Goal: Transaction & Acquisition: Download file/media

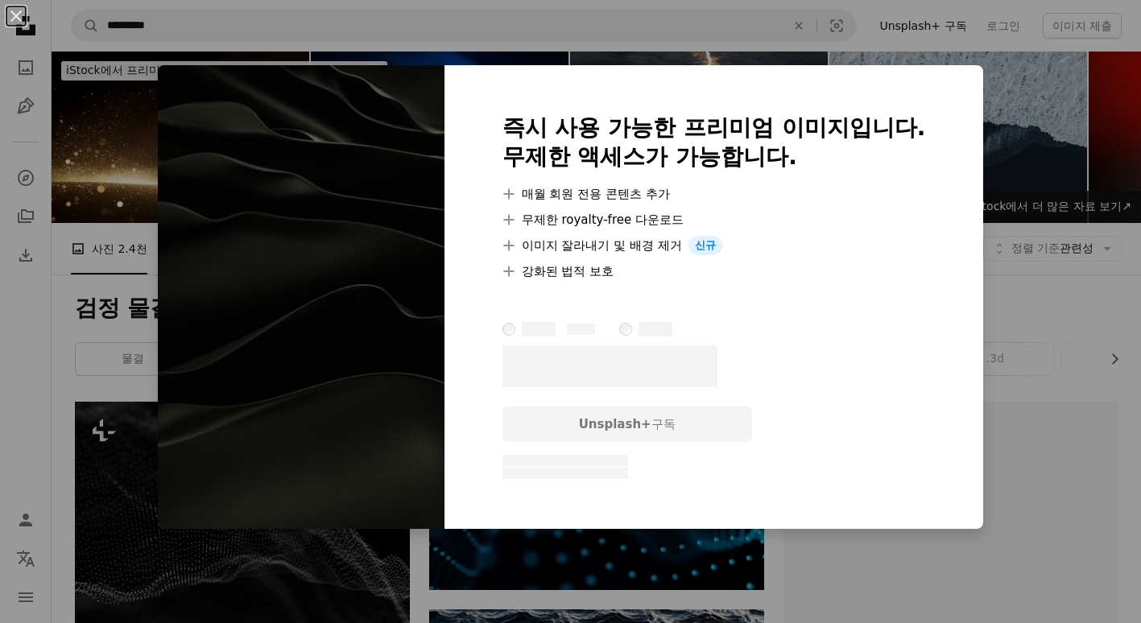
scroll to position [725, 0]
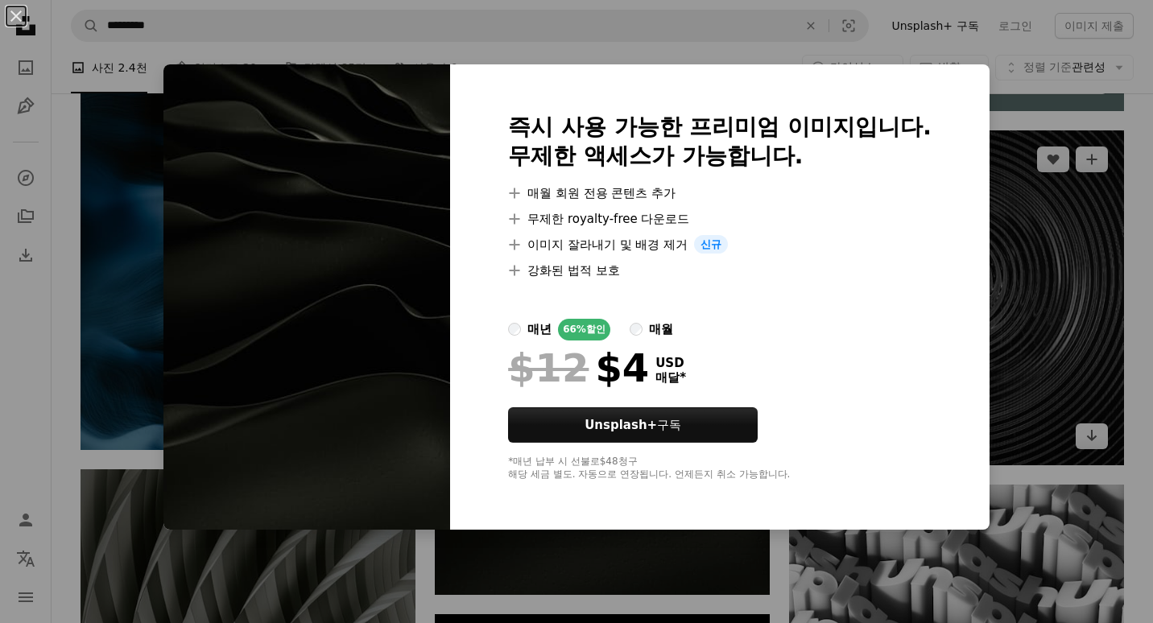
click at [1062, 244] on div "An X shape 즉시 사용 가능한 프리미엄 이미지입니다. 무제한 액세스가 가능합니다. A plus sign 매월 회원 전용 콘텐츠 추가 A…" at bounding box center [576, 311] width 1153 height 623
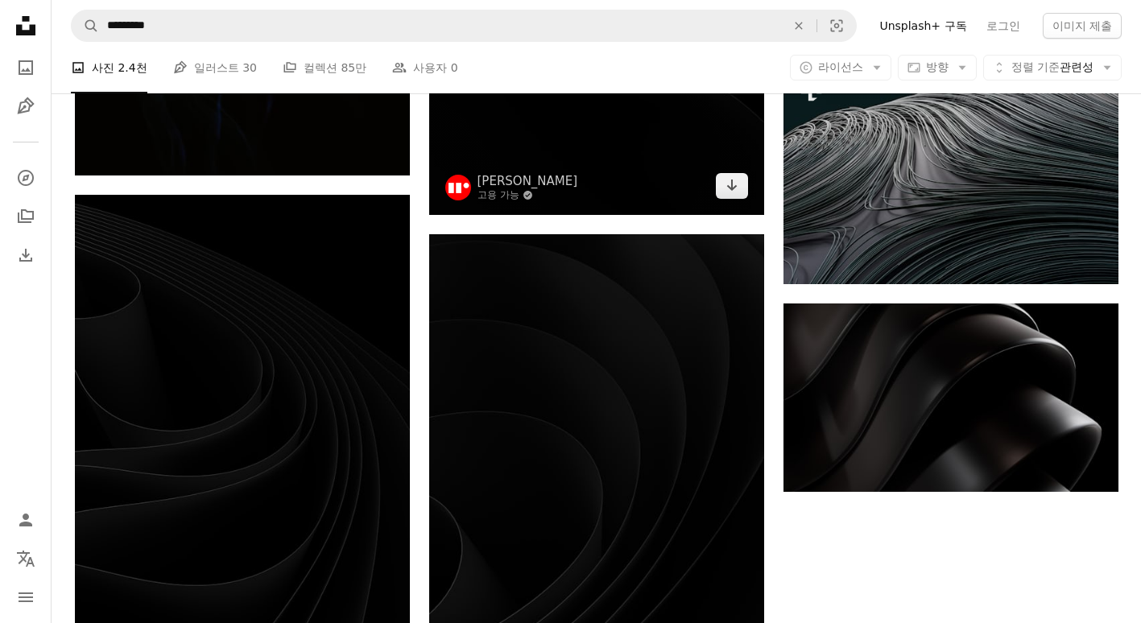
scroll to position [2497, 0]
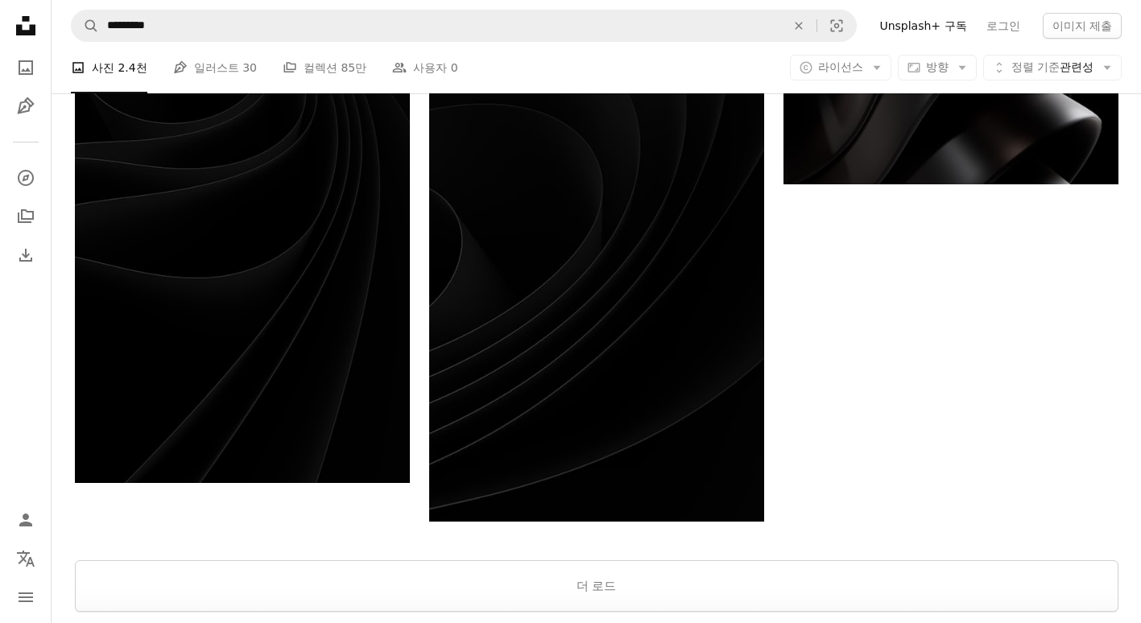
scroll to position [2899, 0]
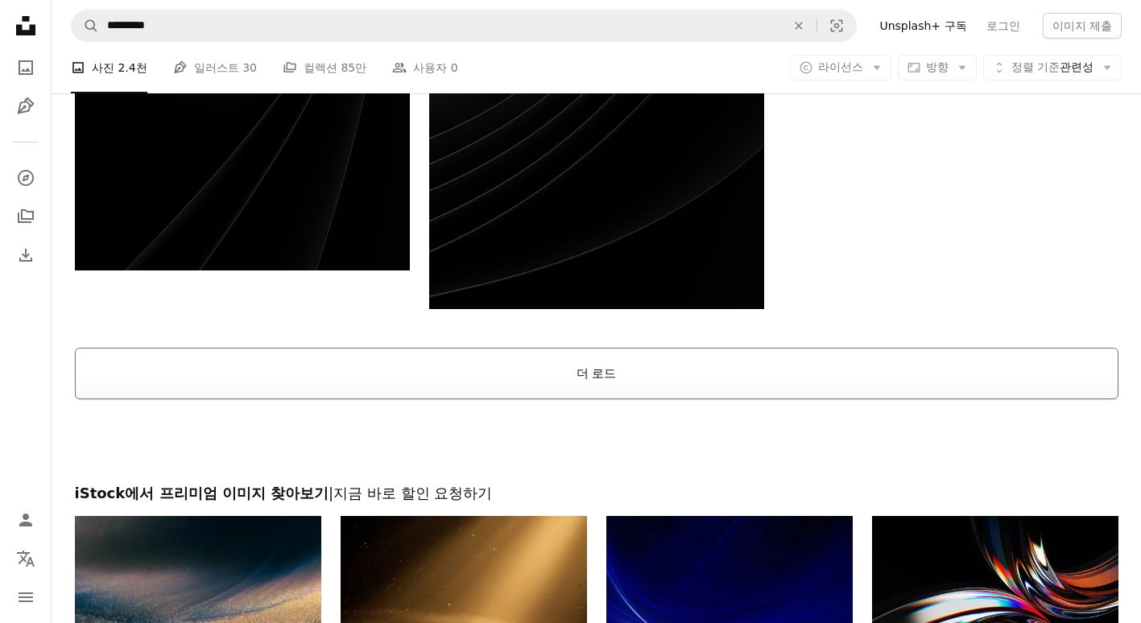
click at [599, 362] on button "더 로드" at bounding box center [597, 374] width 1044 height 52
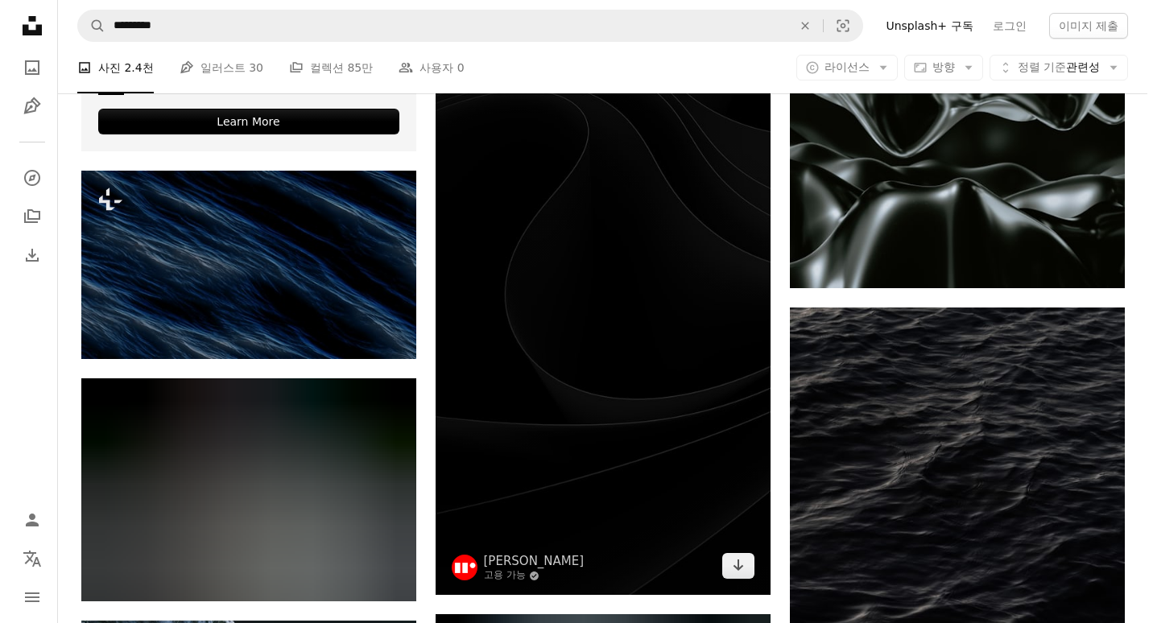
scroll to position [3705, 0]
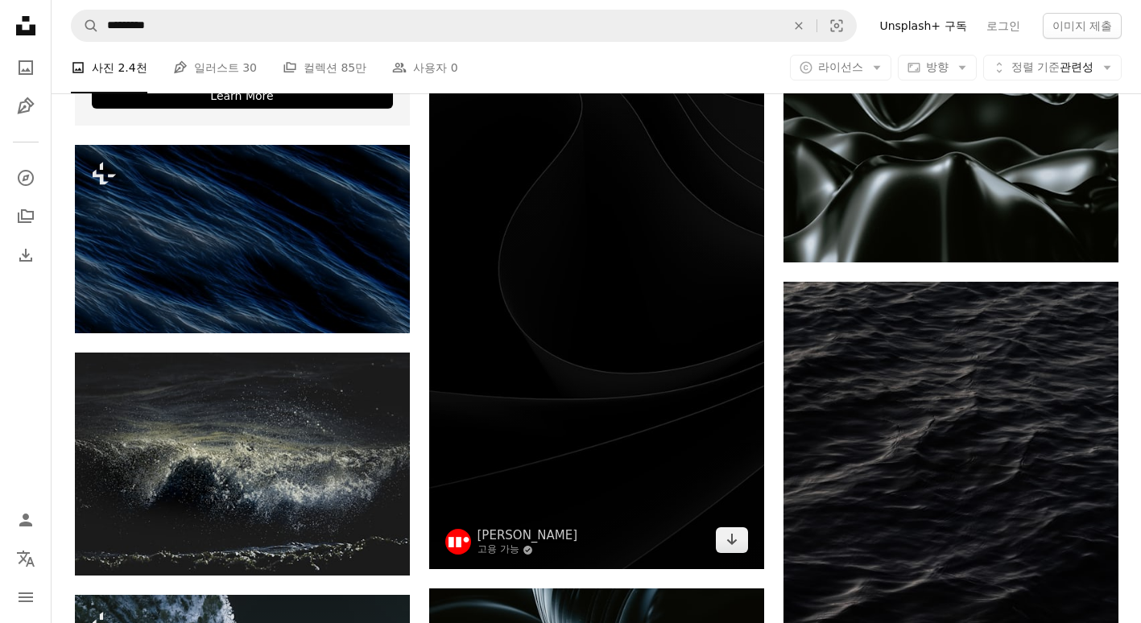
click at [642, 371] on img at bounding box center [596, 272] width 335 height 596
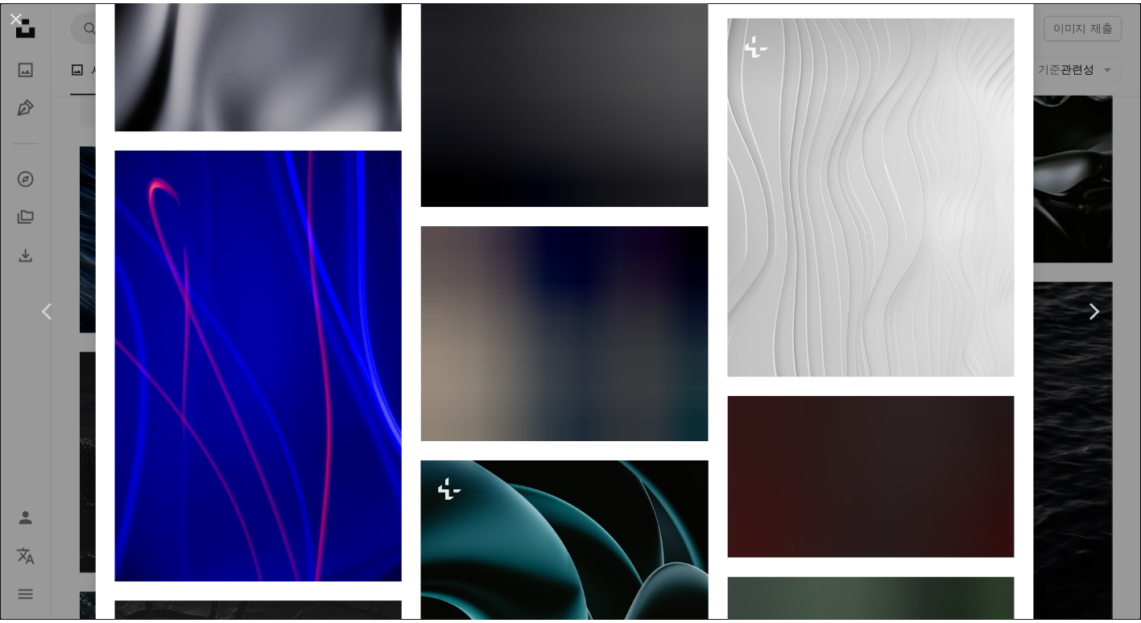
scroll to position [56323, 0]
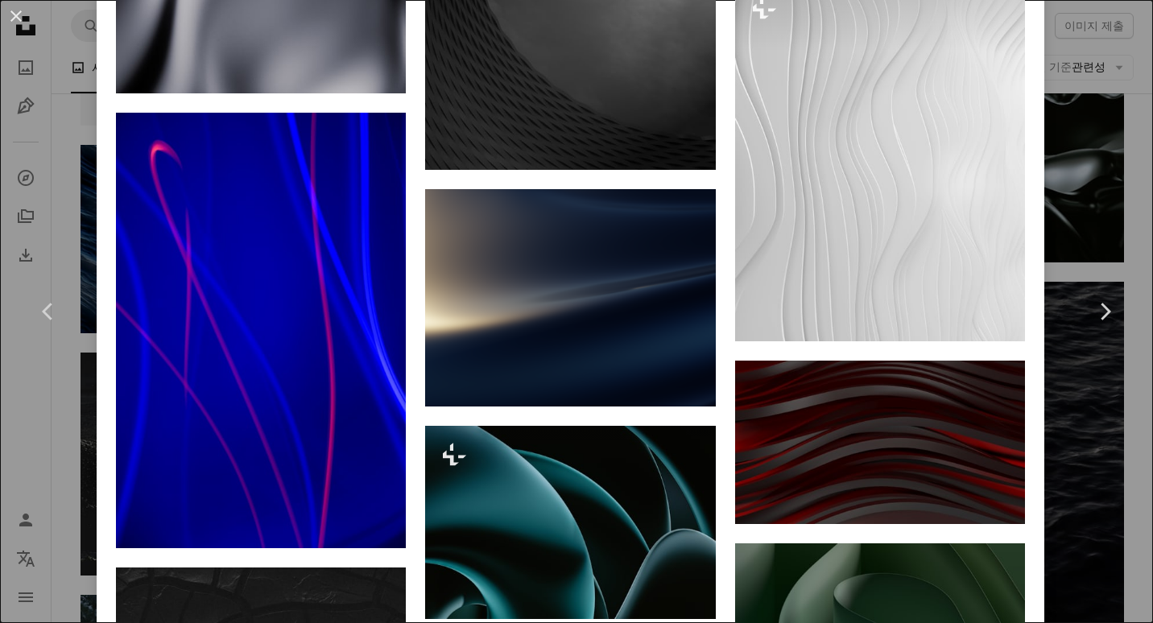
click at [1107, 83] on div "An X shape Chevron left Chevron right [PERSON_NAME]liatskyi 고용 가능 A checkmark i…" at bounding box center [576, 311] width 1153 height 623
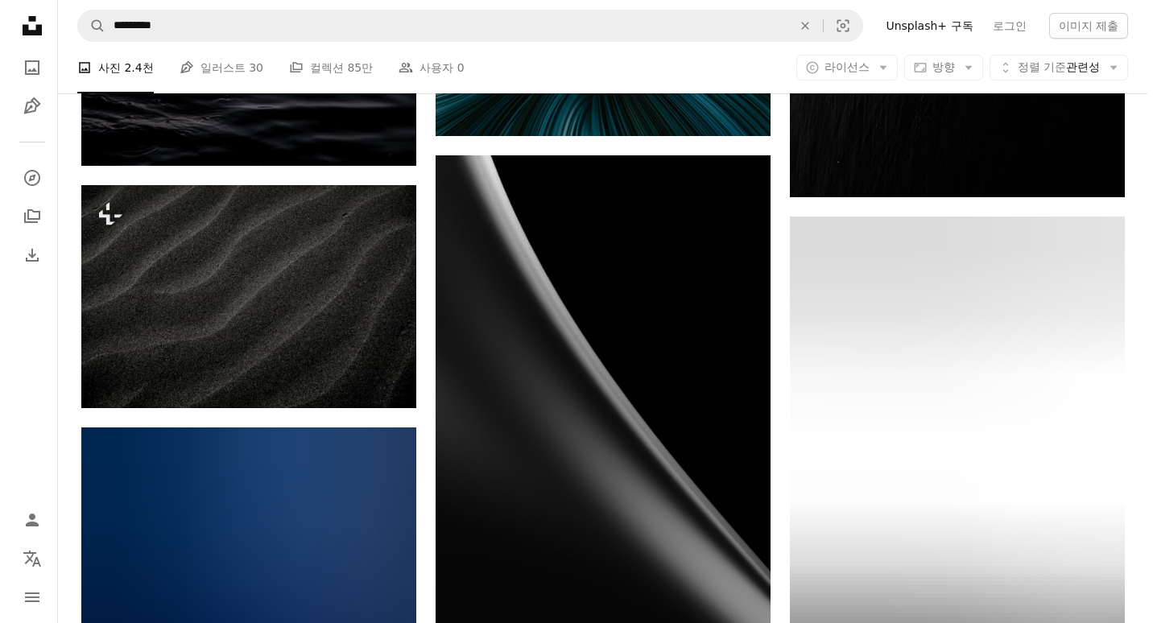
scroll to position [23196, 0]
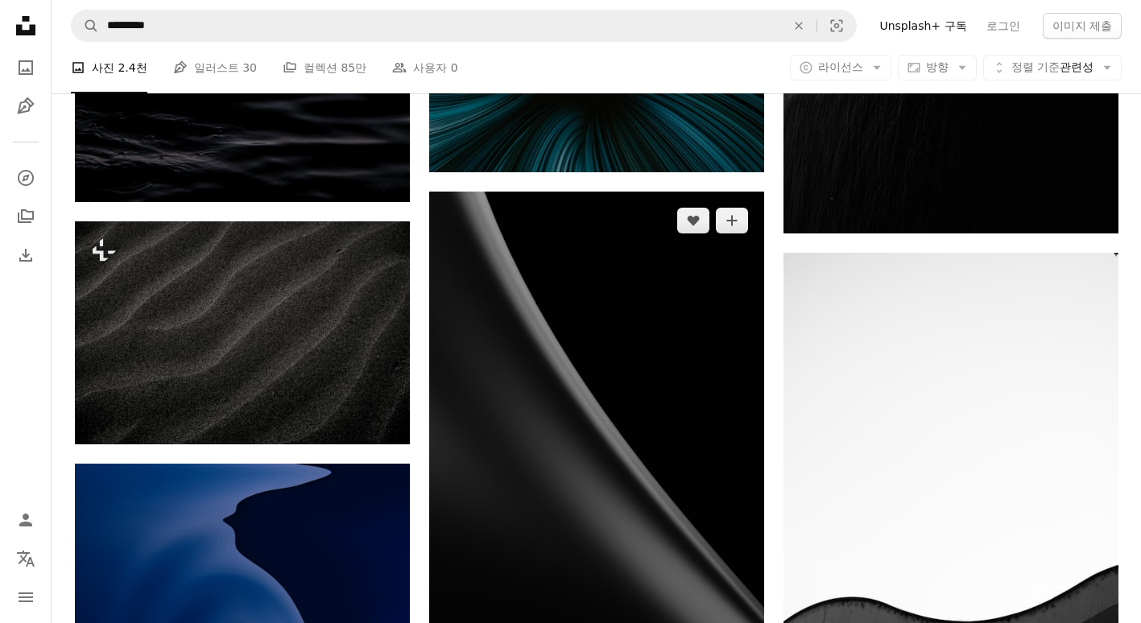
click at [639, 391] on img at bounding box center [596, 443] width 335 height 503
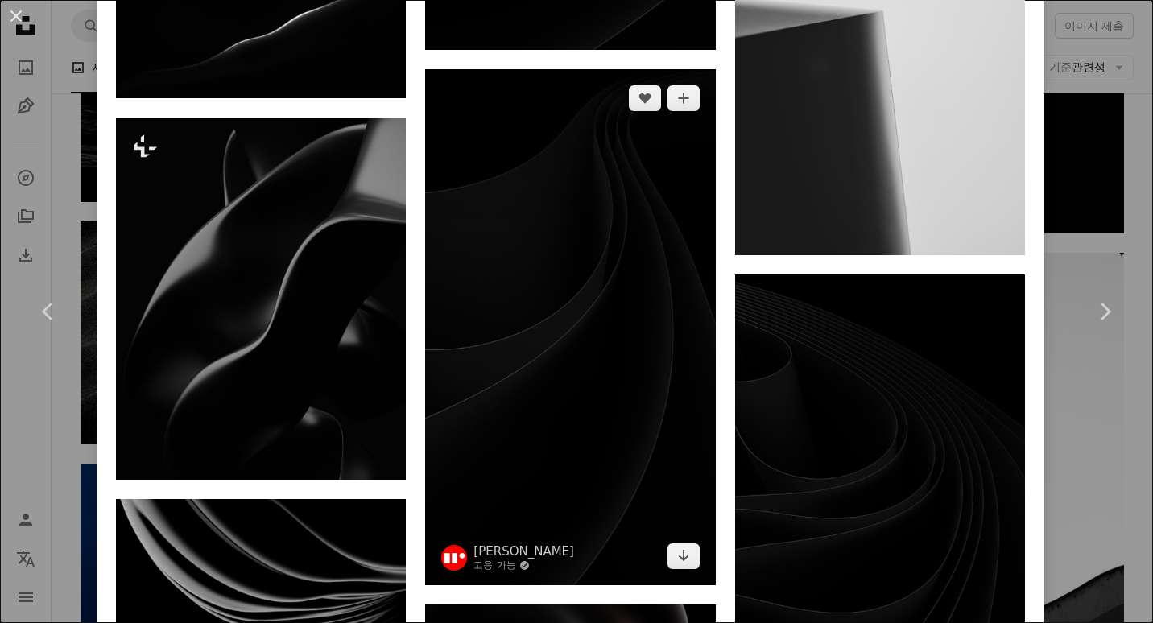
scroll to position [5718, 0]
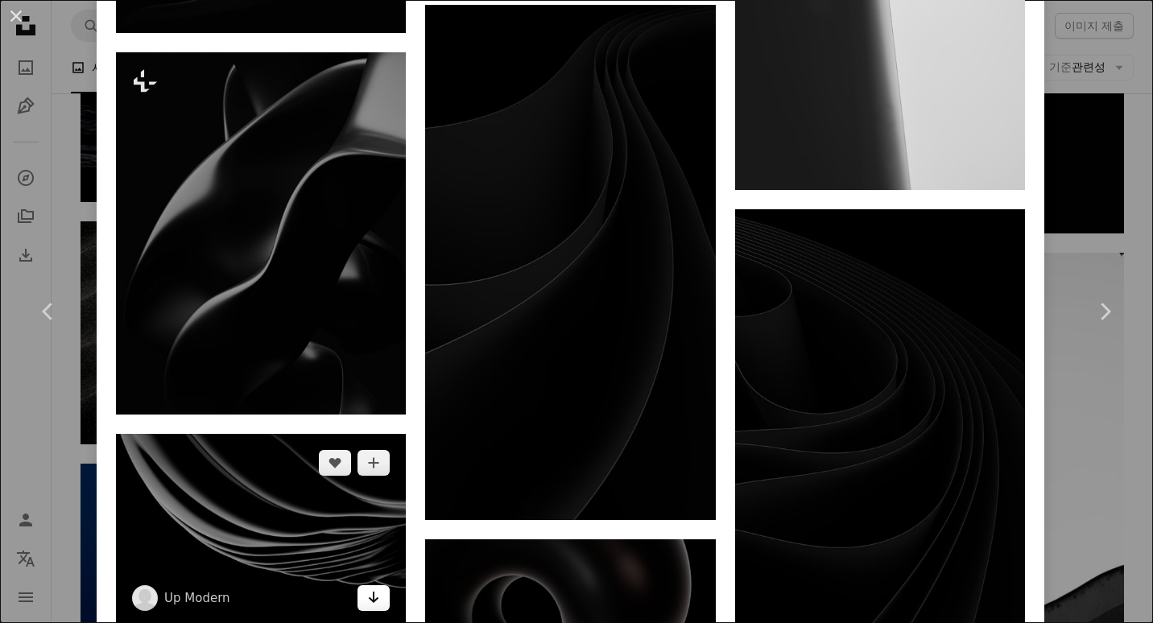
drag, startPoint x: 336, startPoint y: 483, endPoint x: 380, endPoint y: 528, distance: 62.6
click at [380, 586] on link "Arrow pointing down" at bounding box center [374, 599] width 32 height 26
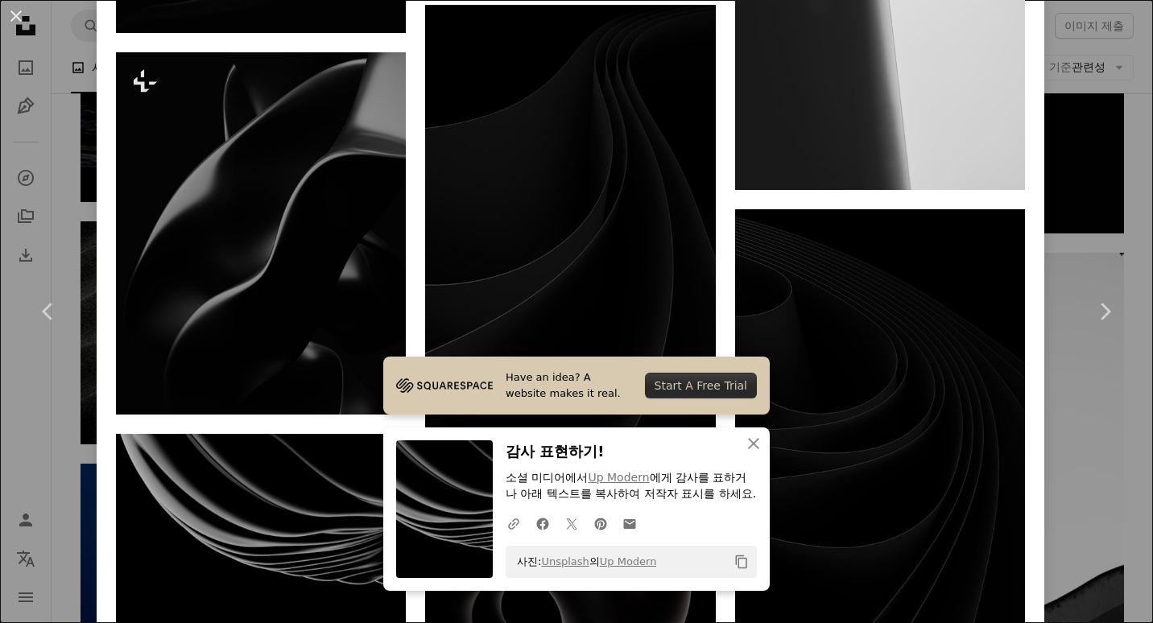
click at [754, 436] on icon "An X shape" at bounding box center [753, 443] width 19 height 19
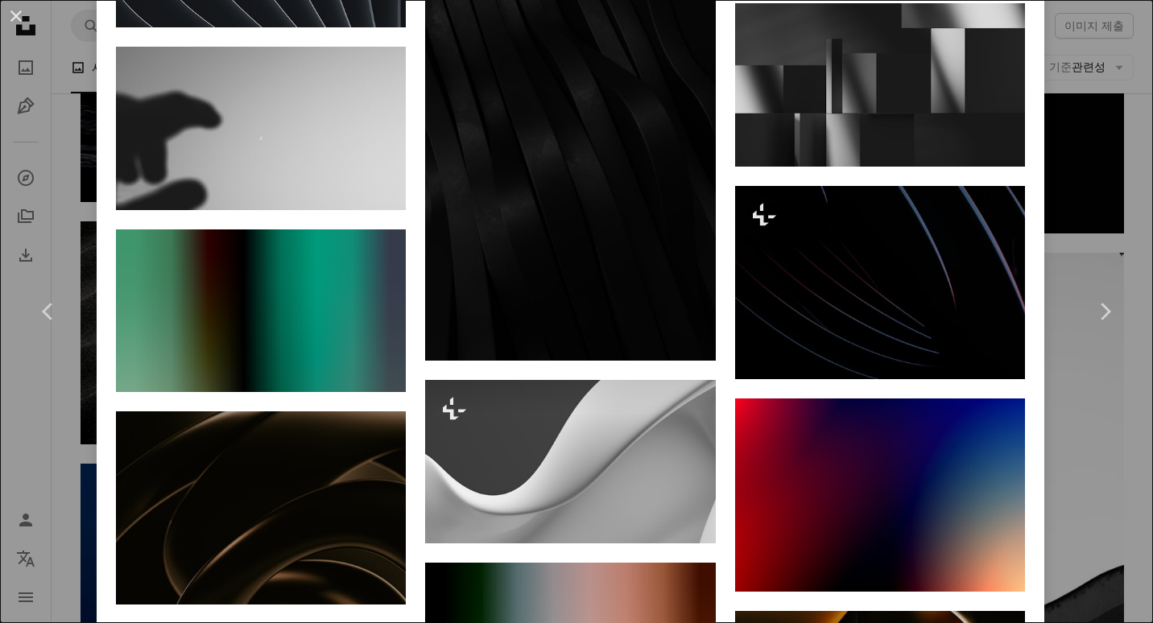
scroll to position [30086, 0]
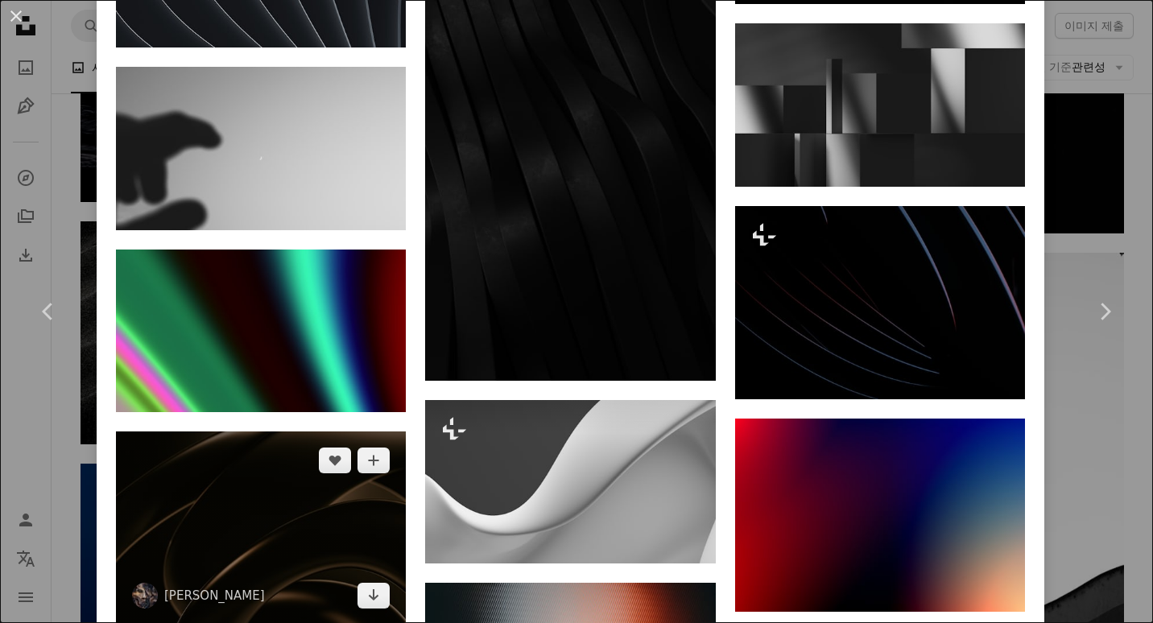
click at [264, 432] on img at bounding box center [261, 528] width 290 height 193
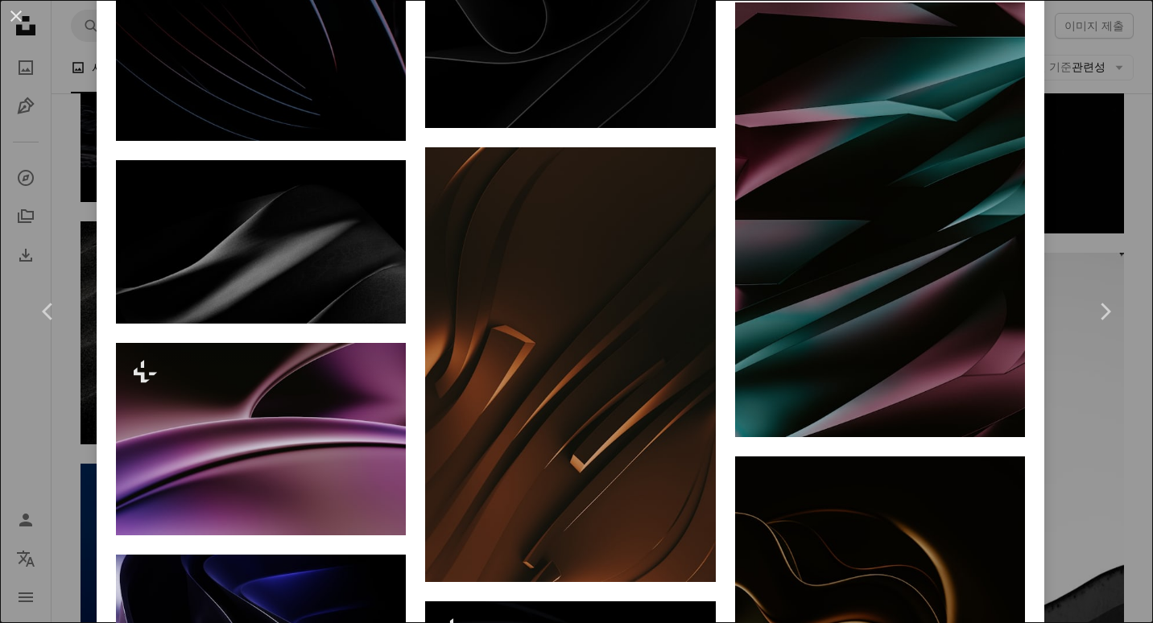
scroll to position [4900, 0]
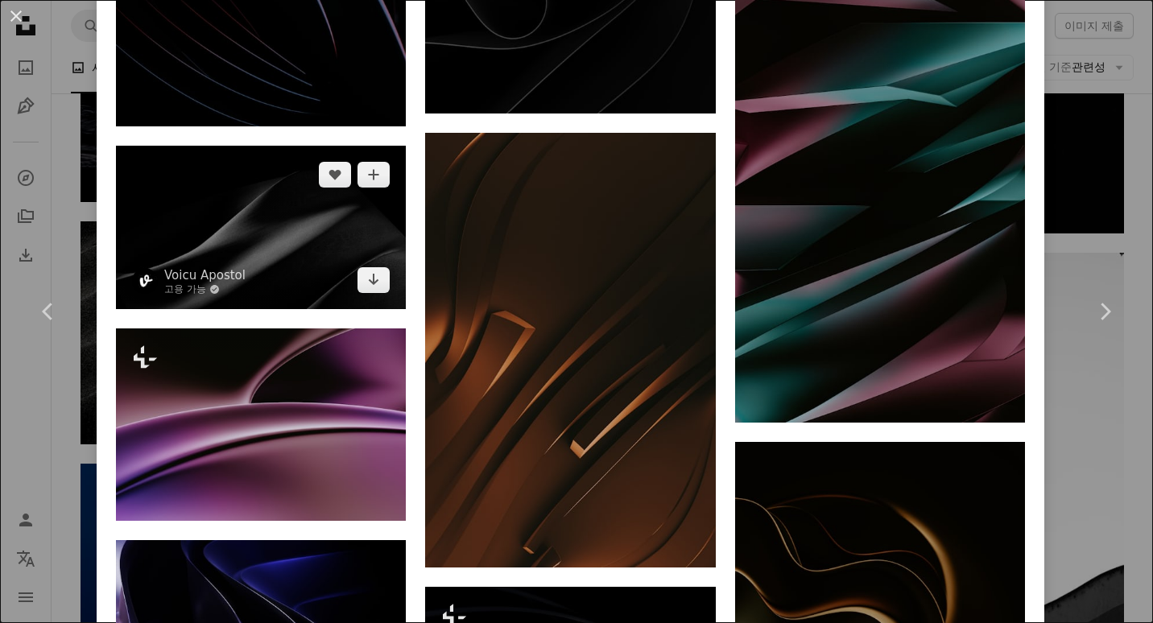
click at [266, 190] on img at bounding box center [261, 227] width 290 height 163
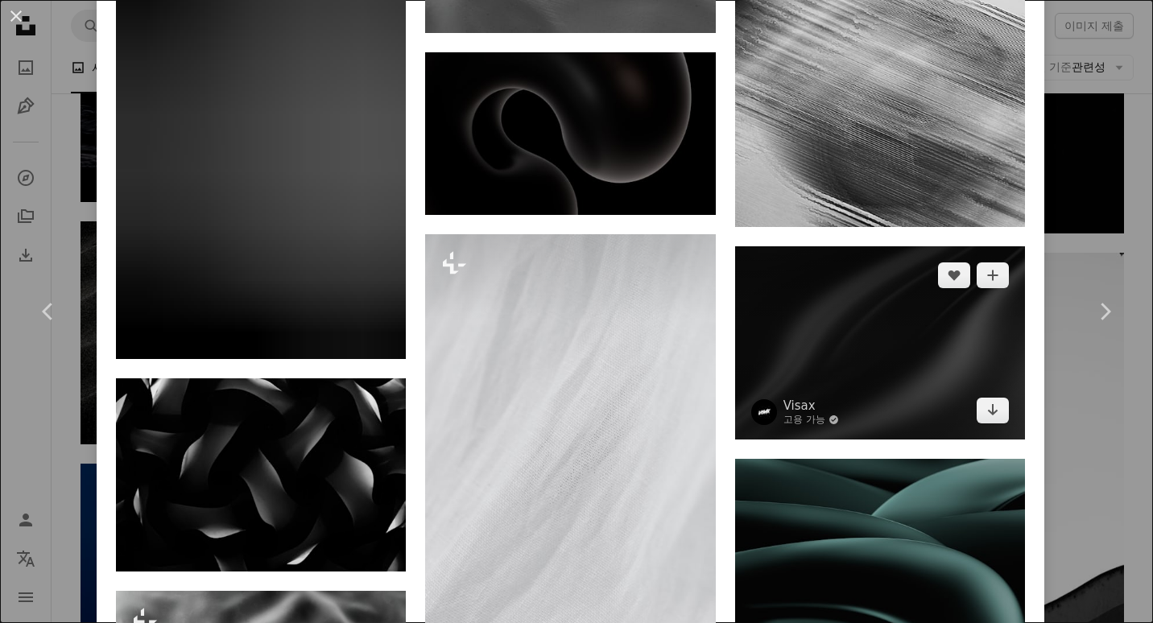
scroll to position [9299, 0]
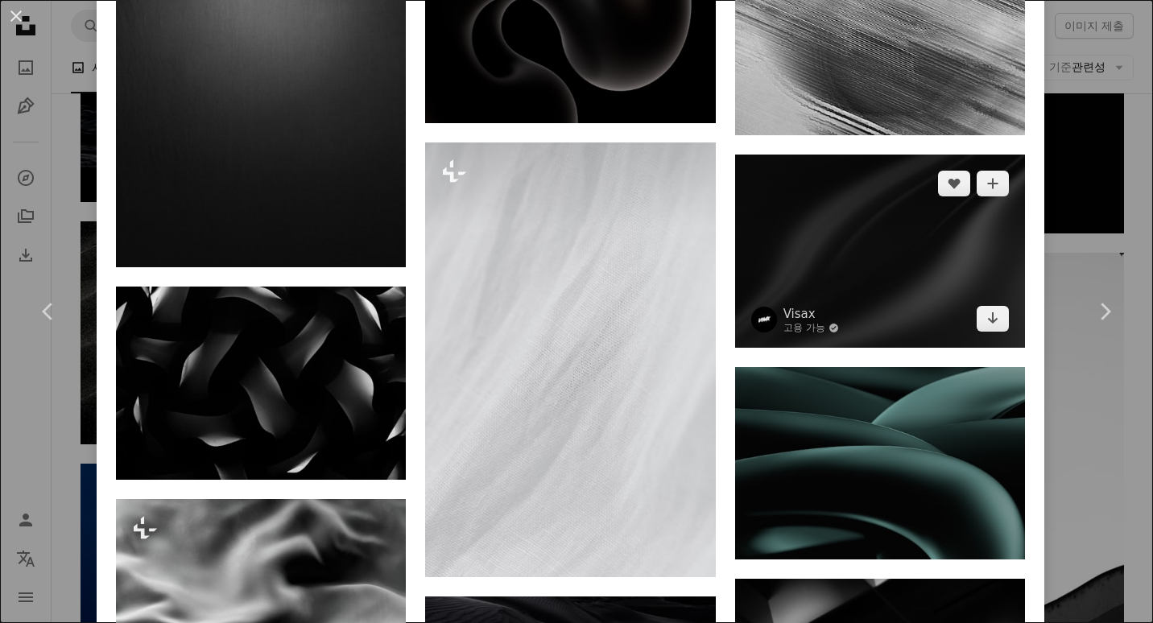
click at [930, 169] on img at bounding box center [880, 251] width 290 height 193
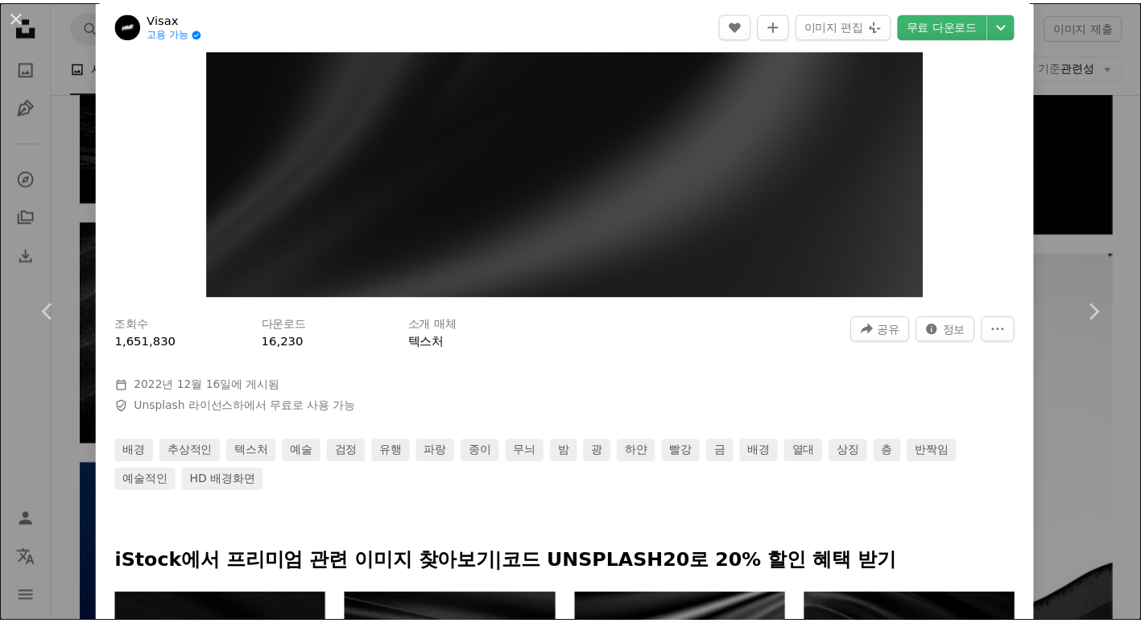
scroll to position [483, 0]
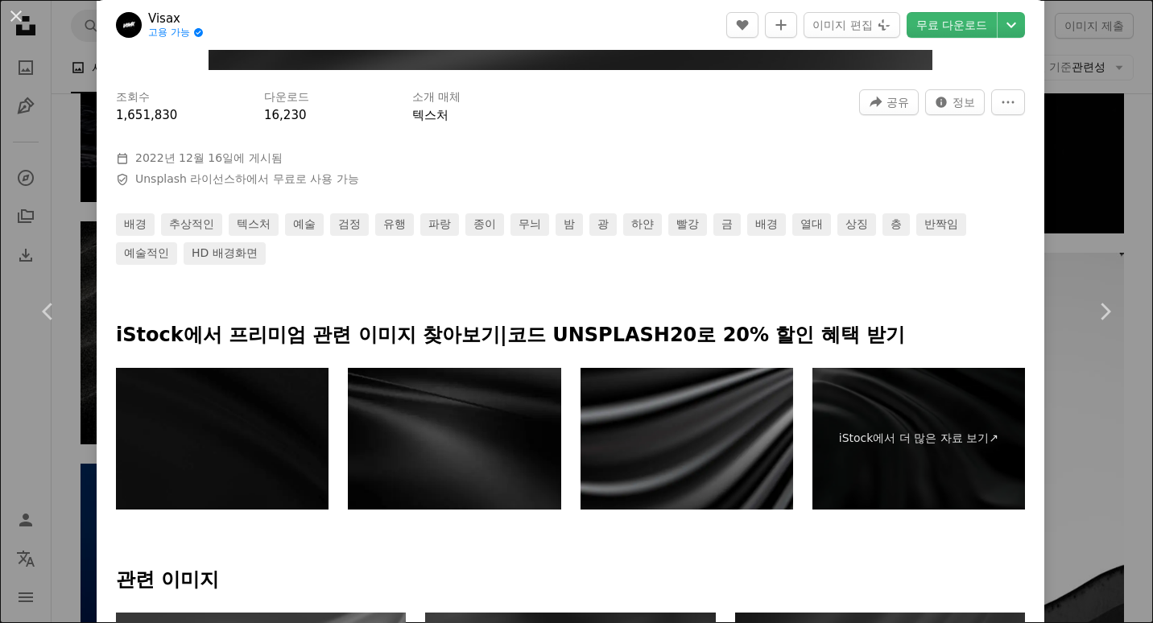
click at [686, 448] on img at bounding box center [687, 439] width 213 height 142
click at [1122, 159] on div "An X shape Chevron left Chevron right Visax 고용 가능 A checkmark inside of a circl…" at bounding box center [576, 311] width 1153 height 623
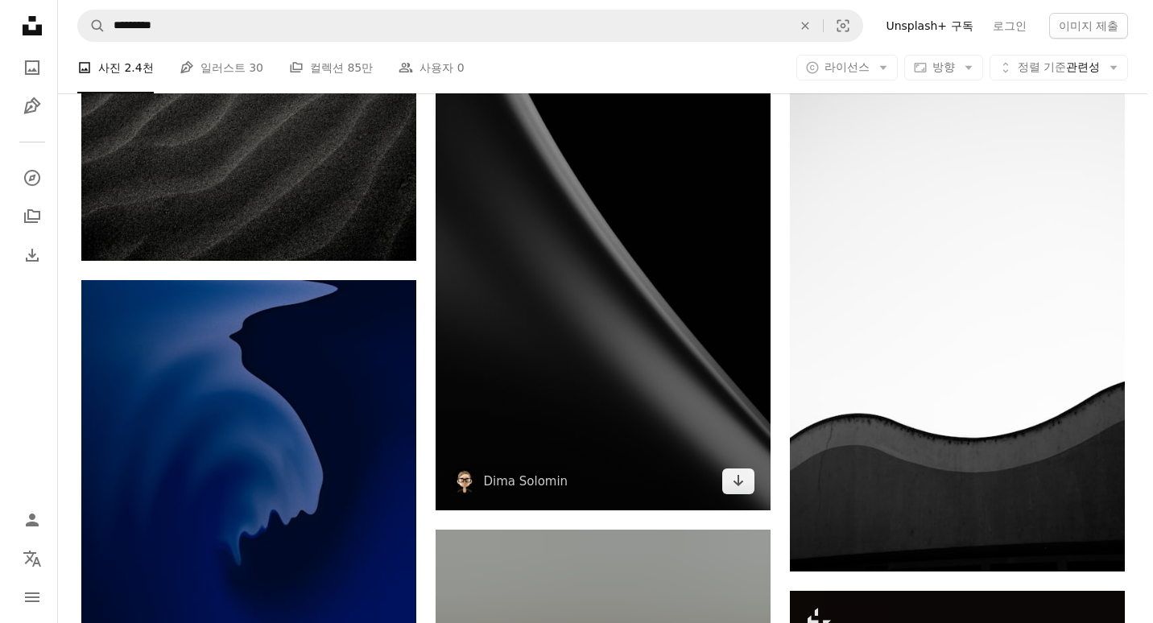
scroll to position [23357, 0]
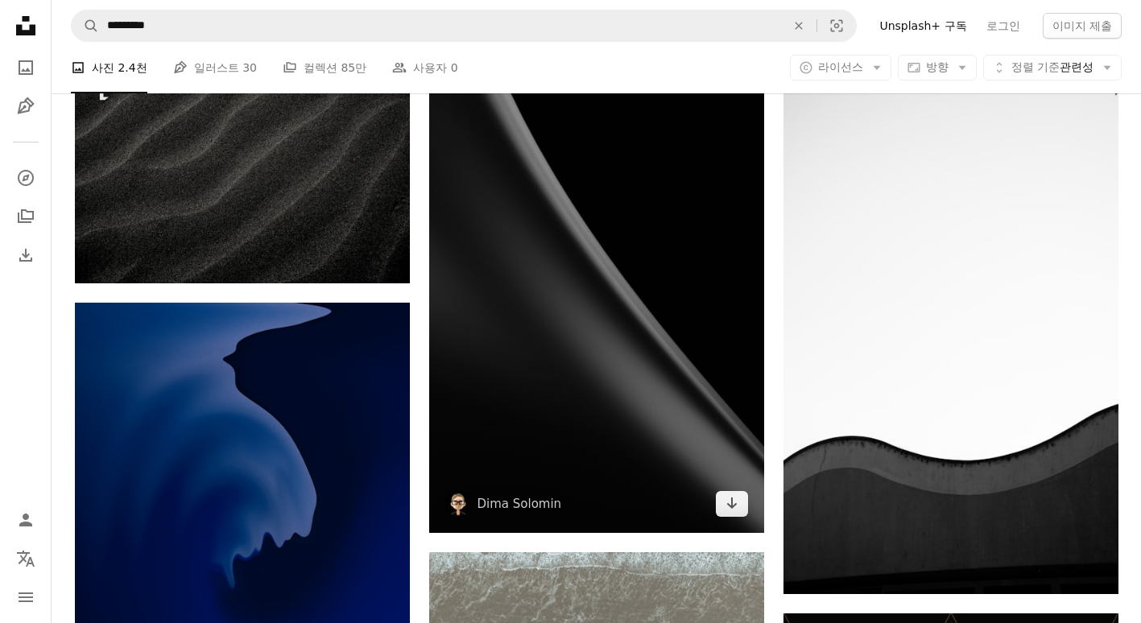
click at [612, 286] on img at bounding box center [596, 282] width 335 height 503
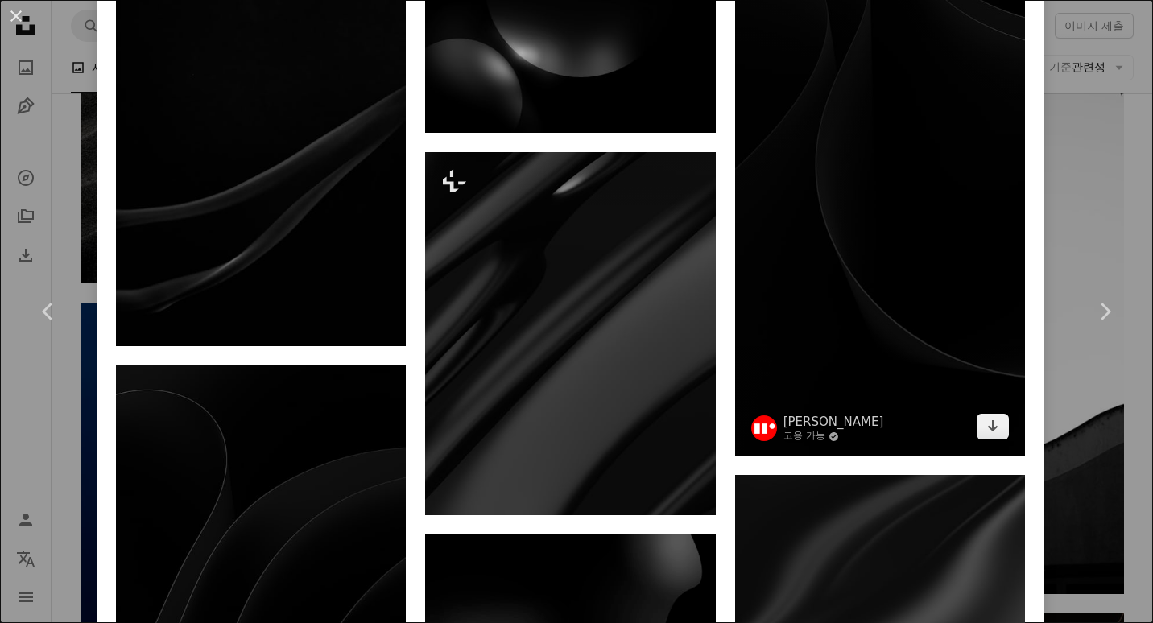
scroll to position [1369, 0]
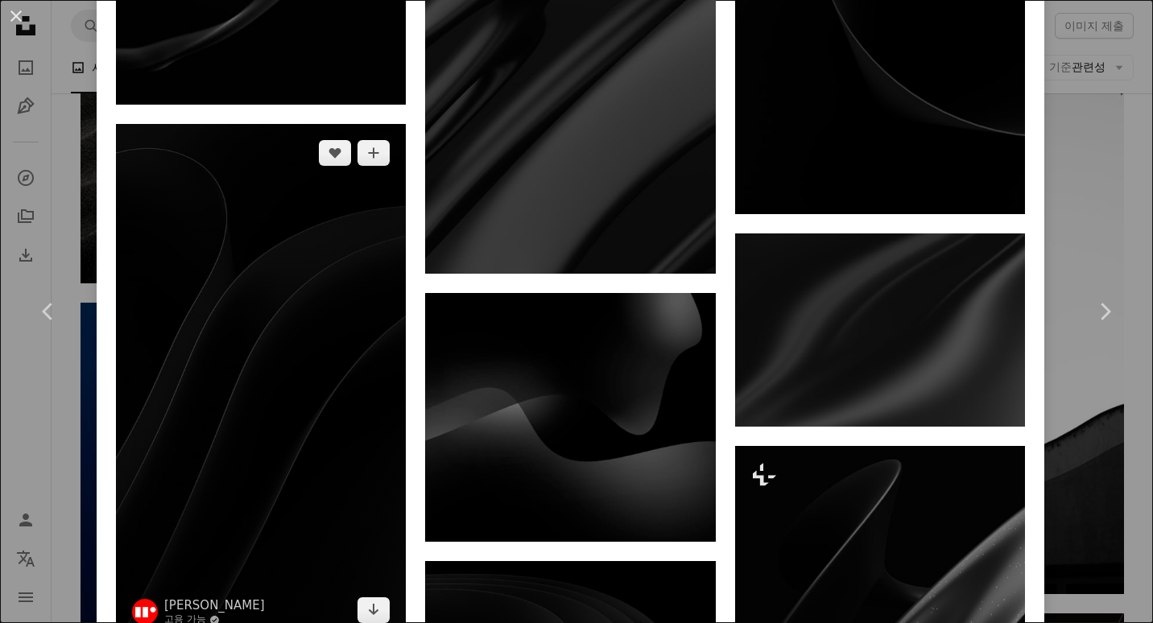
click at [260, 358] on img at bounding box center [261, 382] width 290 height 516
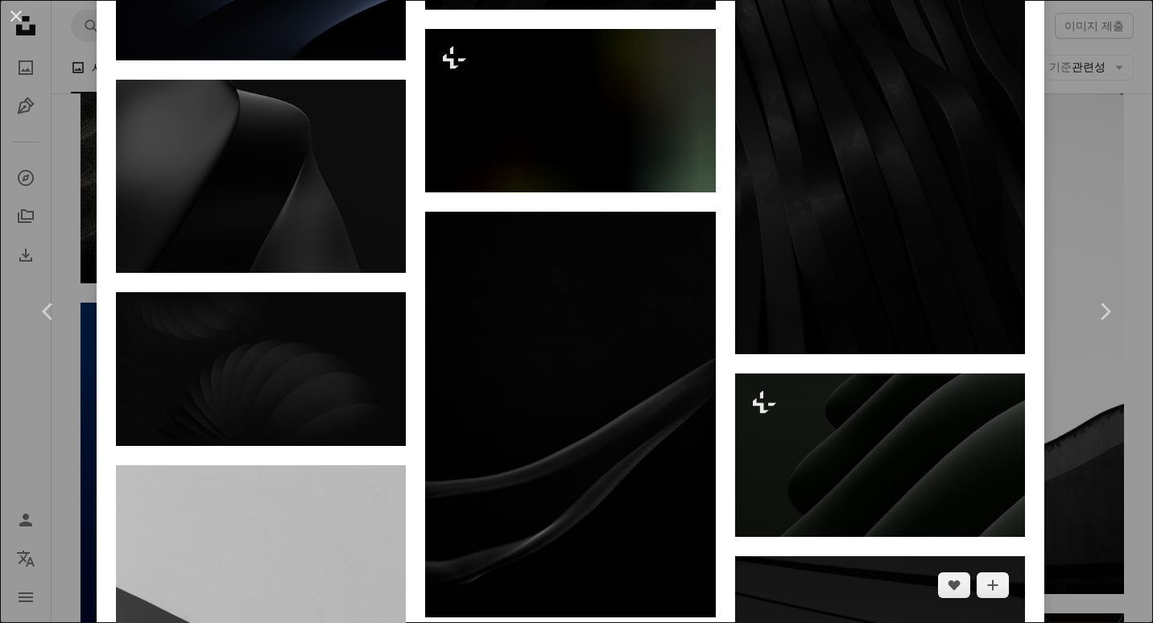
scroll to position [9702, 0]
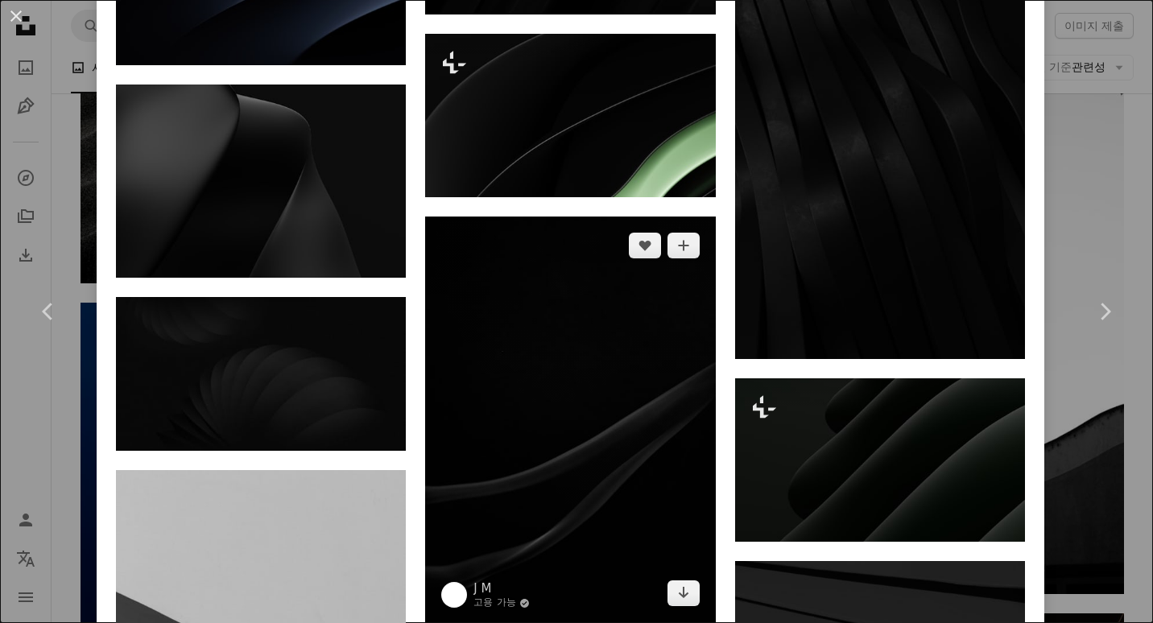
click at [515, 402] on img at bounding box center [570, 420] width 290 height 406
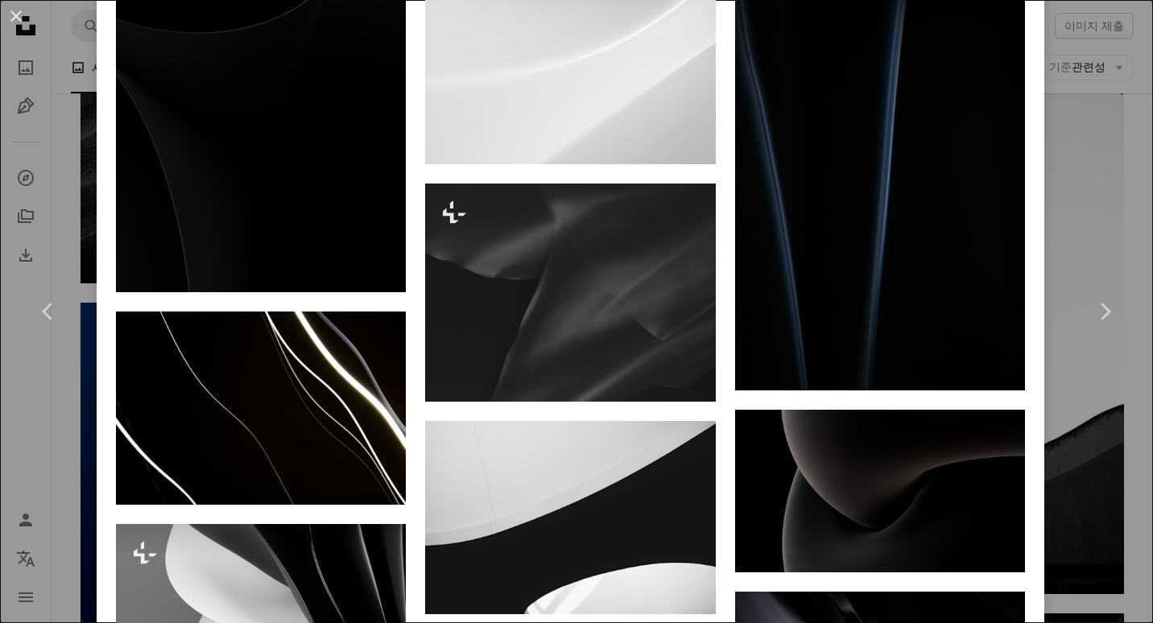
scroll to position [4430, 0]
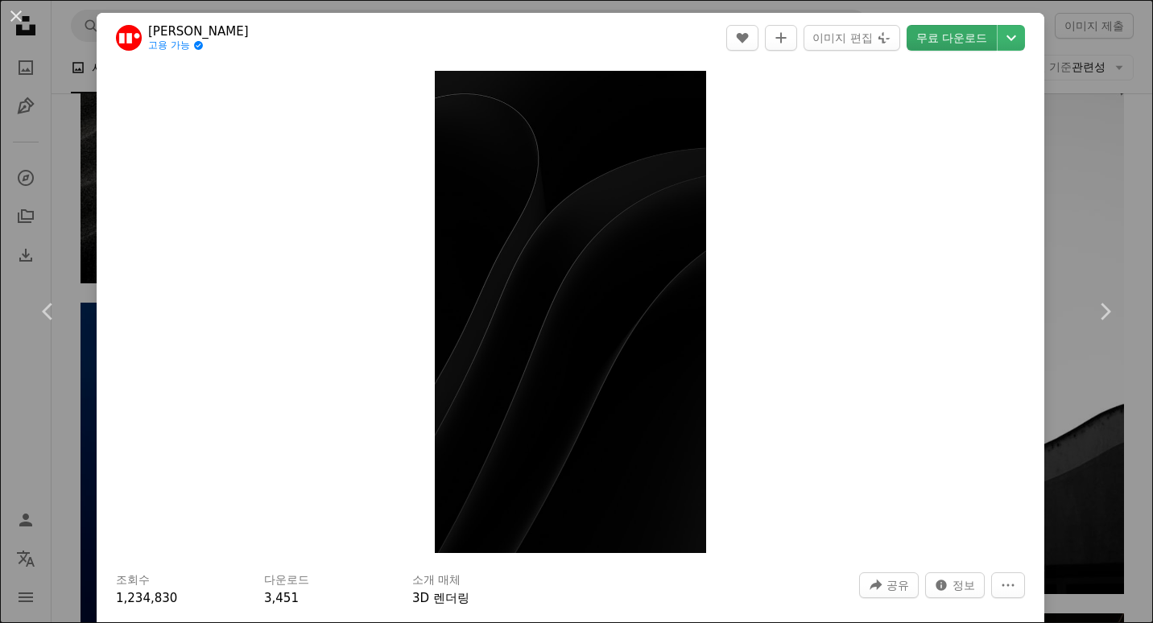
click at [949, 43] on link "무료 다운로드" at bounding box center [952, 38] width 90 height 26
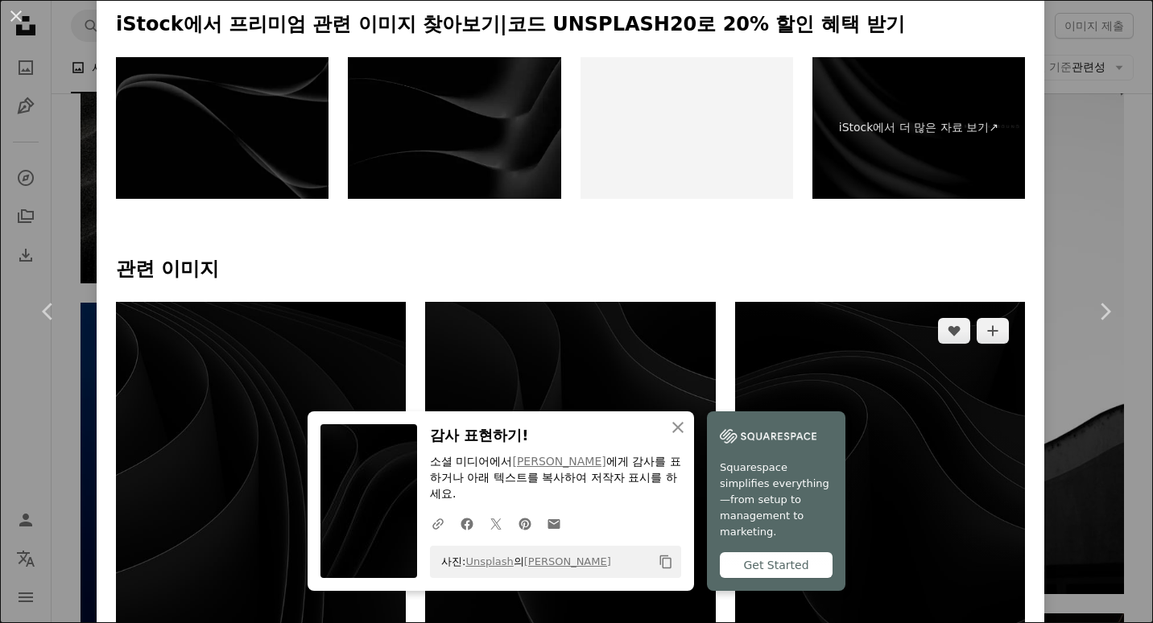
scroll to position [805, 0]
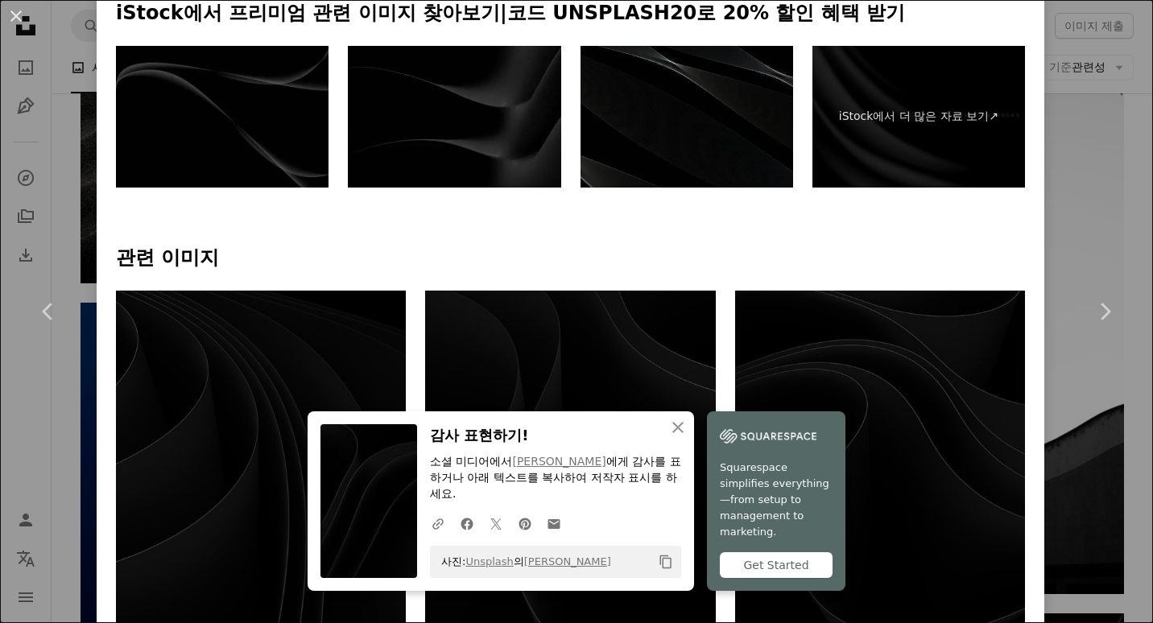
click at [998, 246] on h4 "관련 이미지" at bounding box center [570, 259] width 909 height 26
click at [673, 428] on icon "button" at bounding box center [678, 427] width 11 height 11
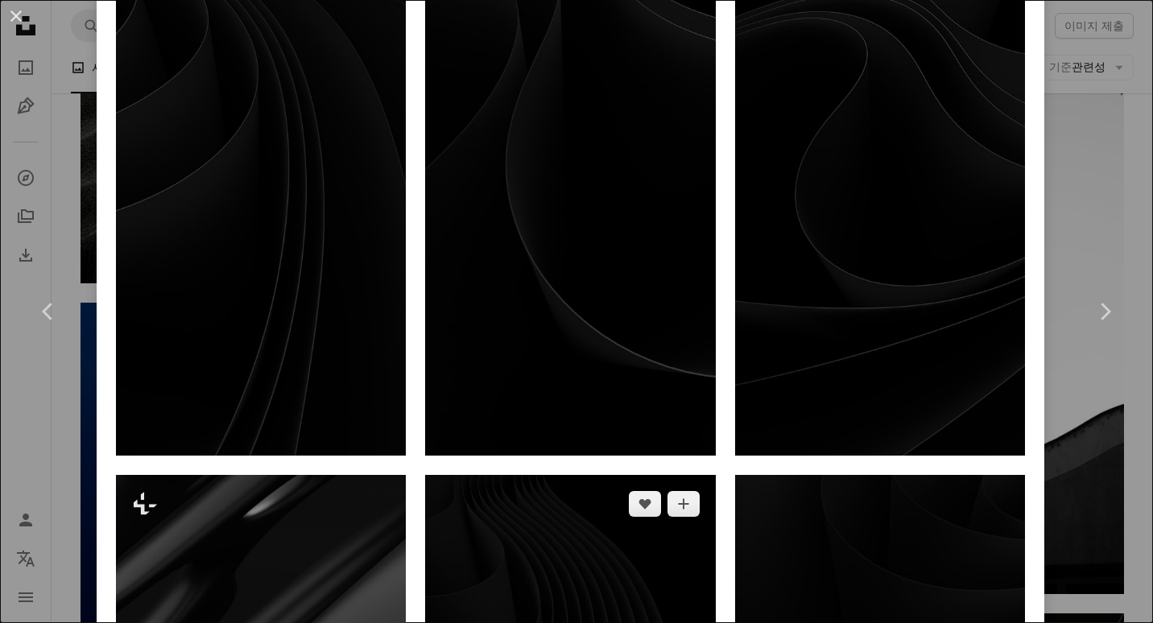
scroll to position [1047, 0]
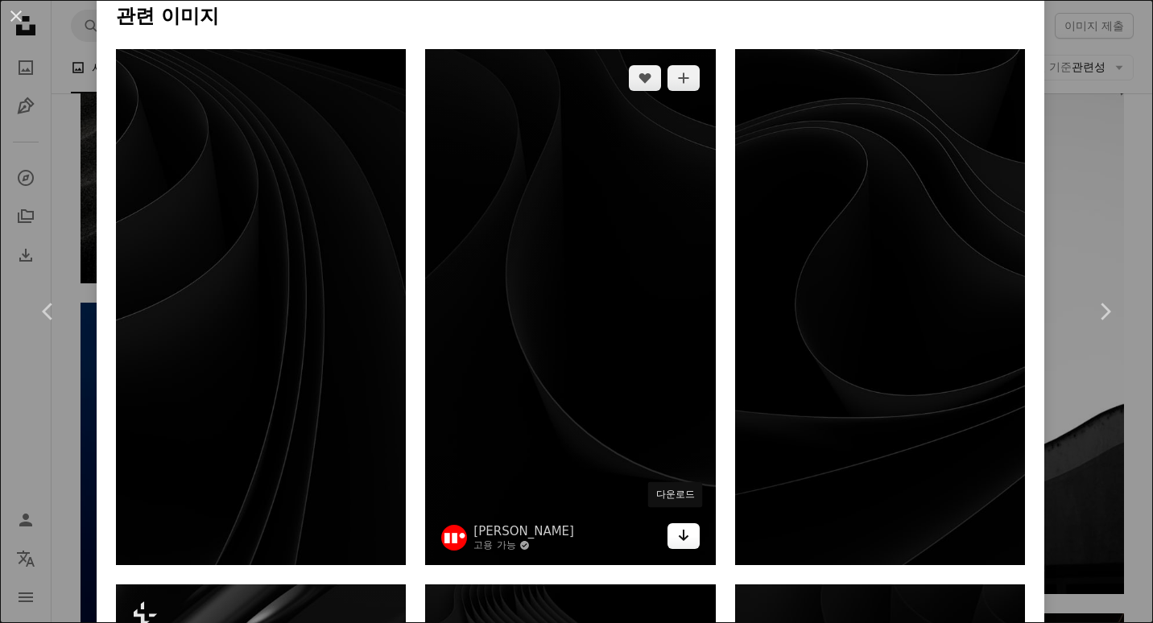
click at [677, 526] on icon "Arrow pointing down" at bounding box center [683, 535] width 13 height 19
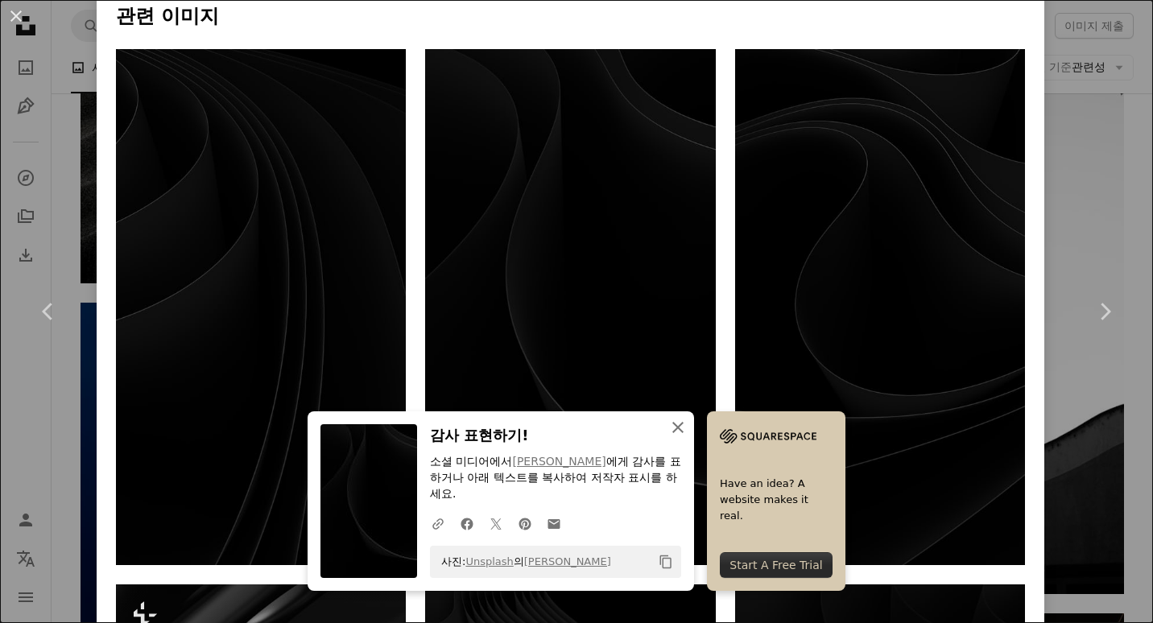
click at [677, 421] on icon "An X shape" at bounding box center [677, 427] width 19 height 19
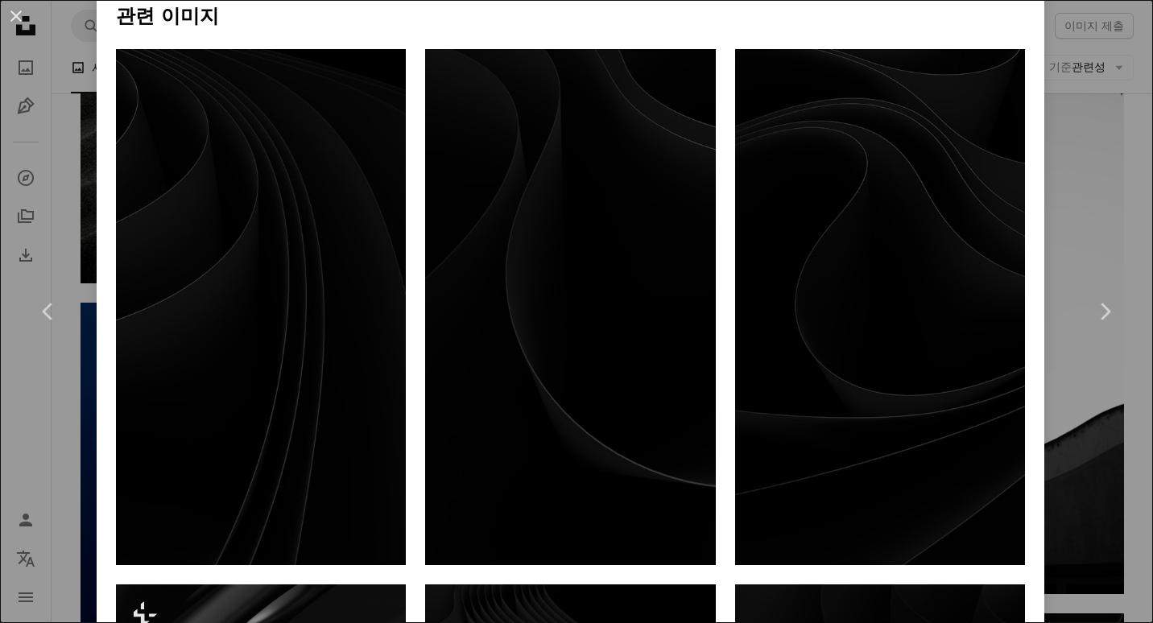
click at [1114, 11] on div "An X shape Chevron left Chevron right [PERSON_NAME]liatskyi 고용 가능 A checkmark i…" at bounding box center [576, 311] width 1153 height 623
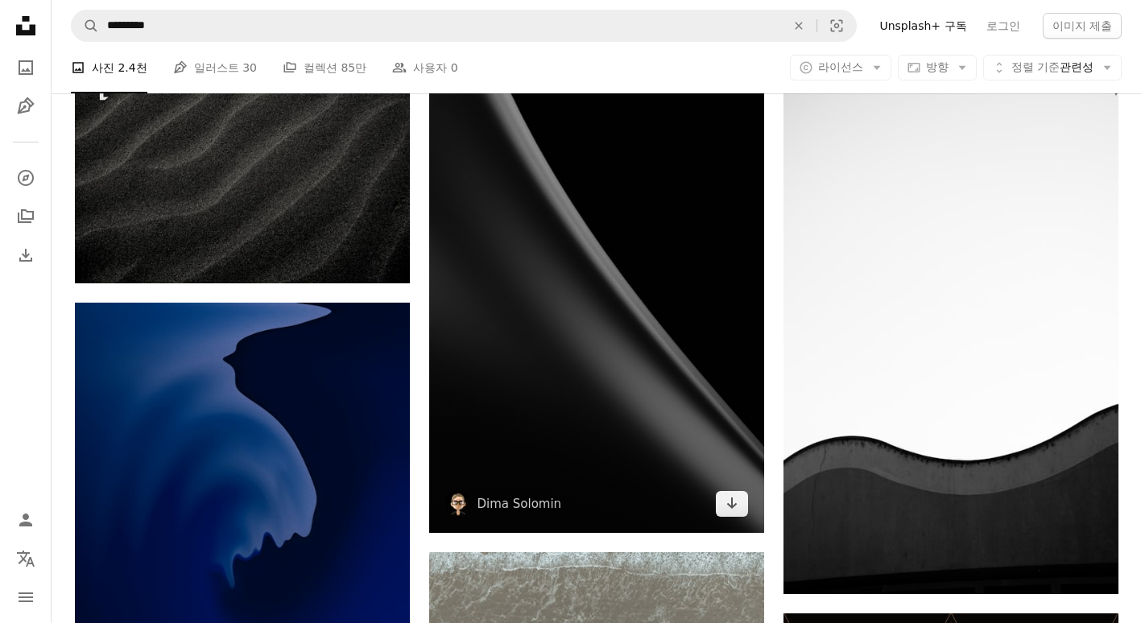
click at [719, 249] on img at bounding box center [596, 282] width 335 height 503
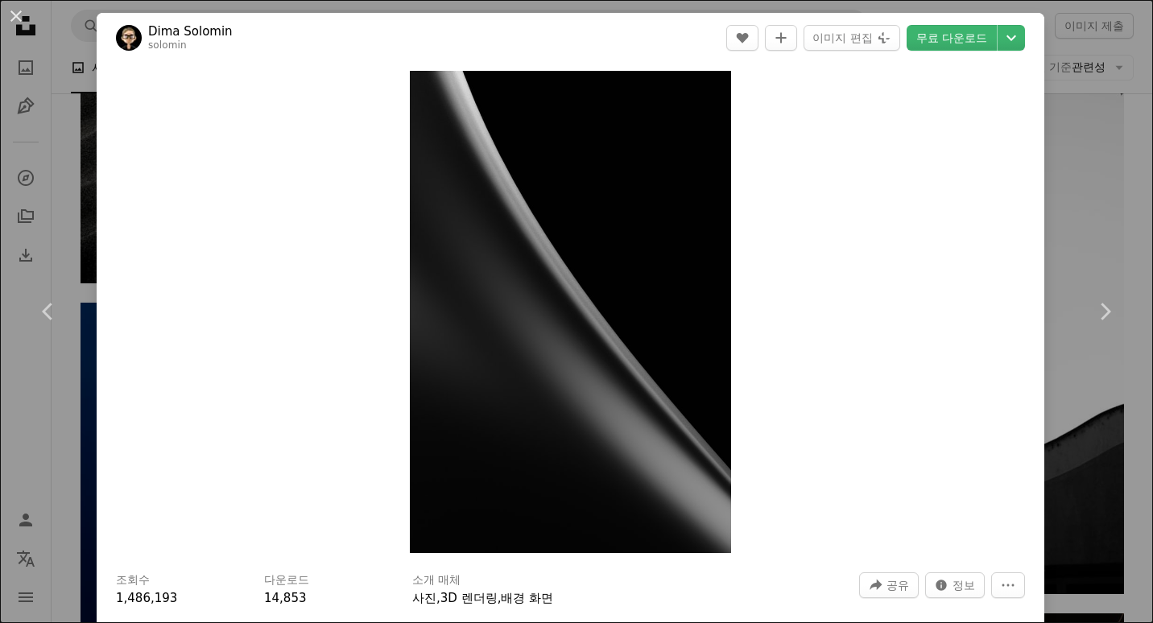
scroll to position [886, 0]
